Goal: Task Accomplishment & Management: Use online tool/utility

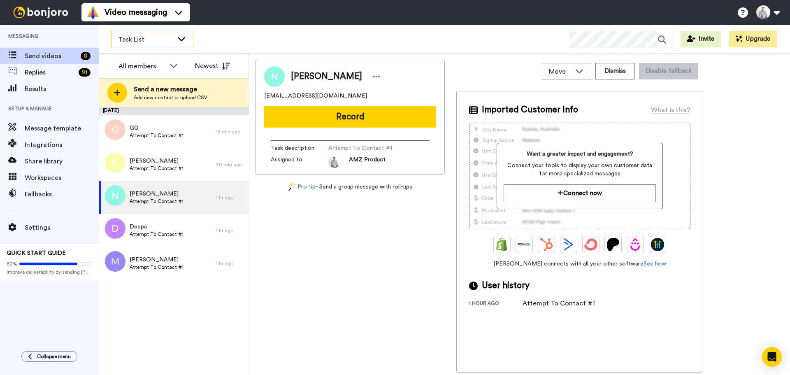
click at [181, 40] on icon at bounding box center [181, 39] width 7 height 4
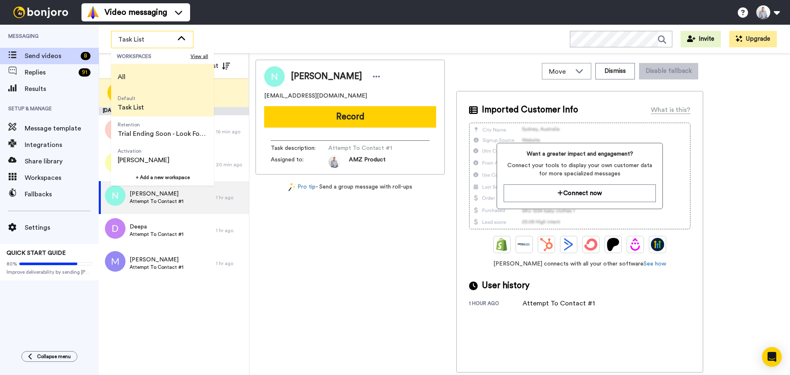
click at [161, 71] on li "All" at bounding box center [162, 77] width 103 height 26
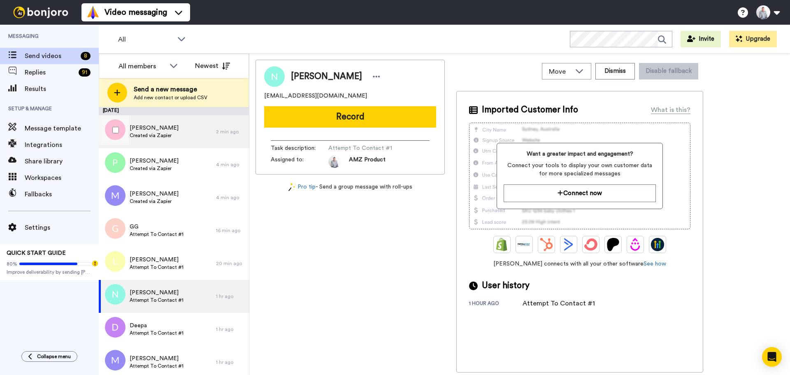
click at [190, 129] on div "SLATER Created via Zapier" at bounding box center [157, 131] width 117 height 33
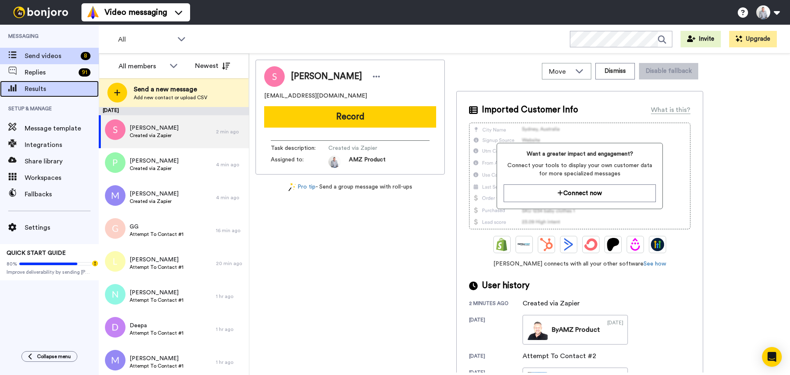
click at [45, 89] on span "Results" at bounding box center [62, 89] width 74 height 10
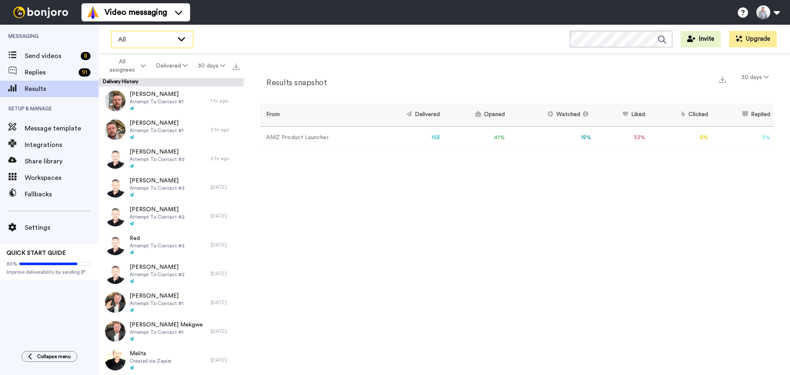
click at [181, 42] on icon at bounding box center [181, 39] width 10 height 8
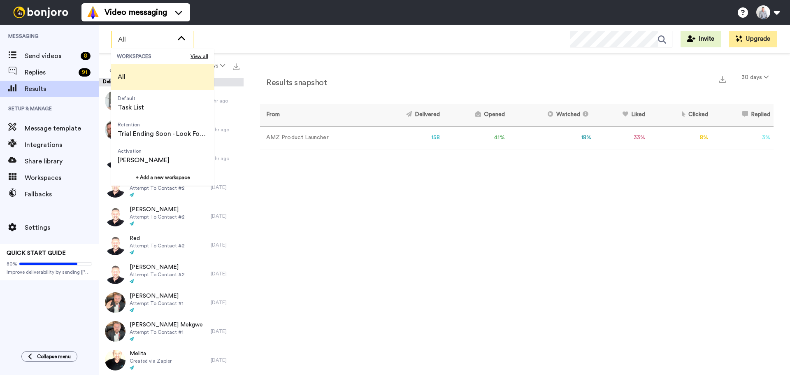
click at [163, 84] on li "All" at bounding box center [162, 77] width 103 height 26
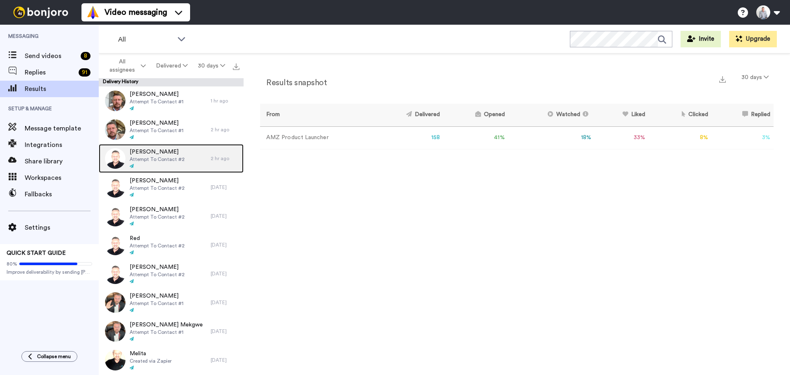
click at [163, 155] on span "Vicki" at bounding box center [157, 152] width 55 height 8
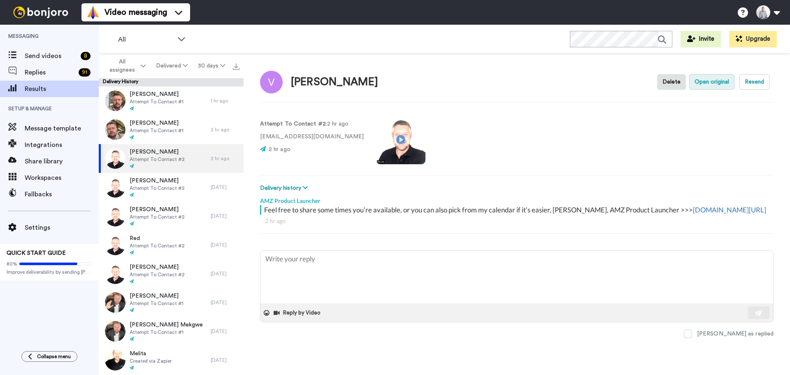
click at [705, 83] on button "Open original" at bounding box center [711, 82] width 45 height 16
type textarea "x"
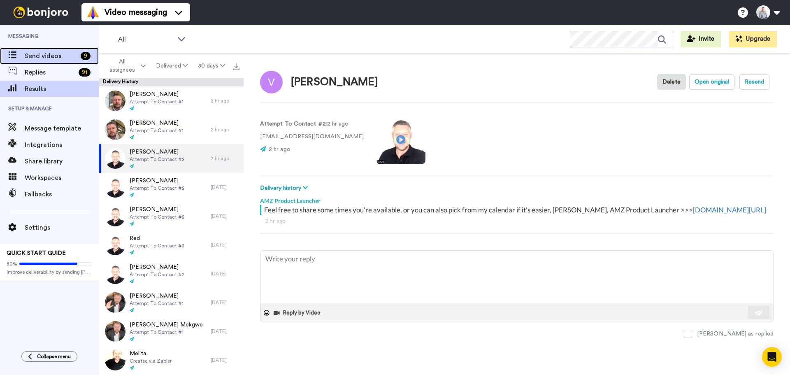
click at [42, 56] on span "Send videos" at bounding box center [51, 56] width 53 height 10
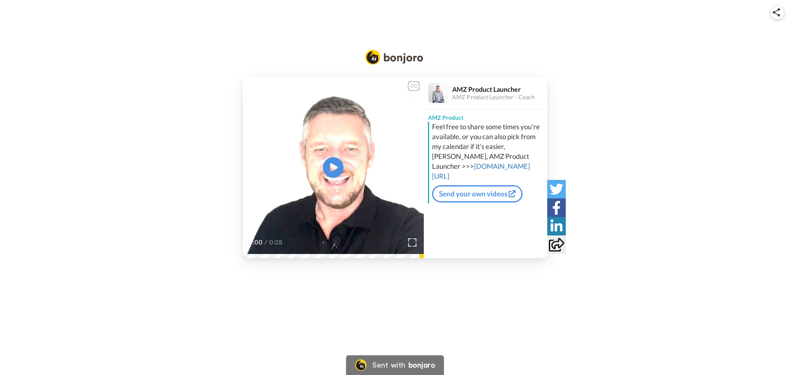
click at [328, 167] on icon at bounding box center [333, 167] width 21 height 21
click at [513, 165] on link "amzproductlauncher.com.au/call/" at bounding box center [481, 171] width 98 height 19
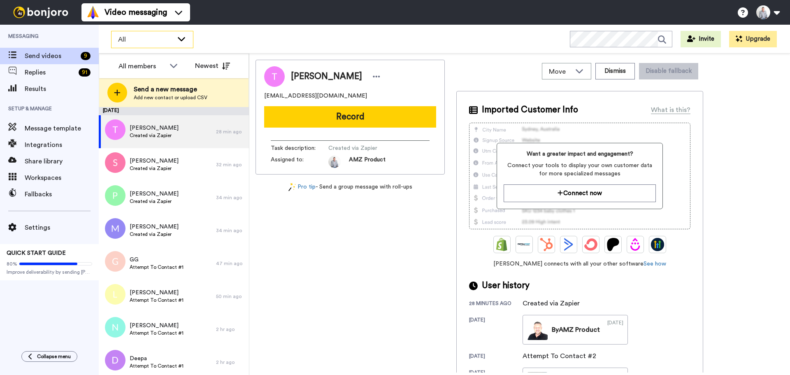
click at [183, 44] on div "All" at bounding box center [151, 39] width 81 height 16
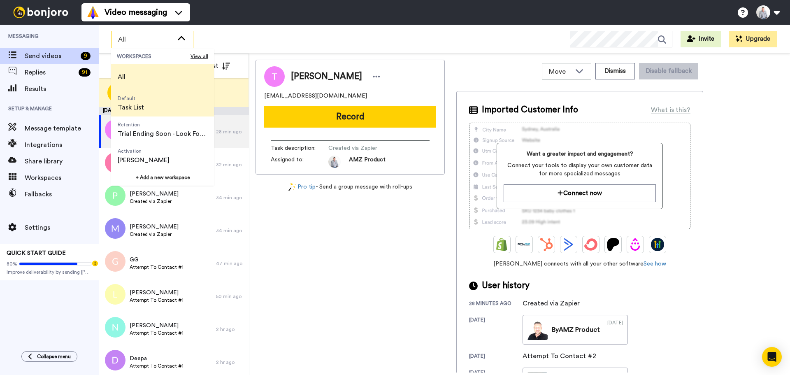
click at [156, 105] on li "Default Task List" at bounding box center [162, 103] width 103 height 26
